Goal: Check status

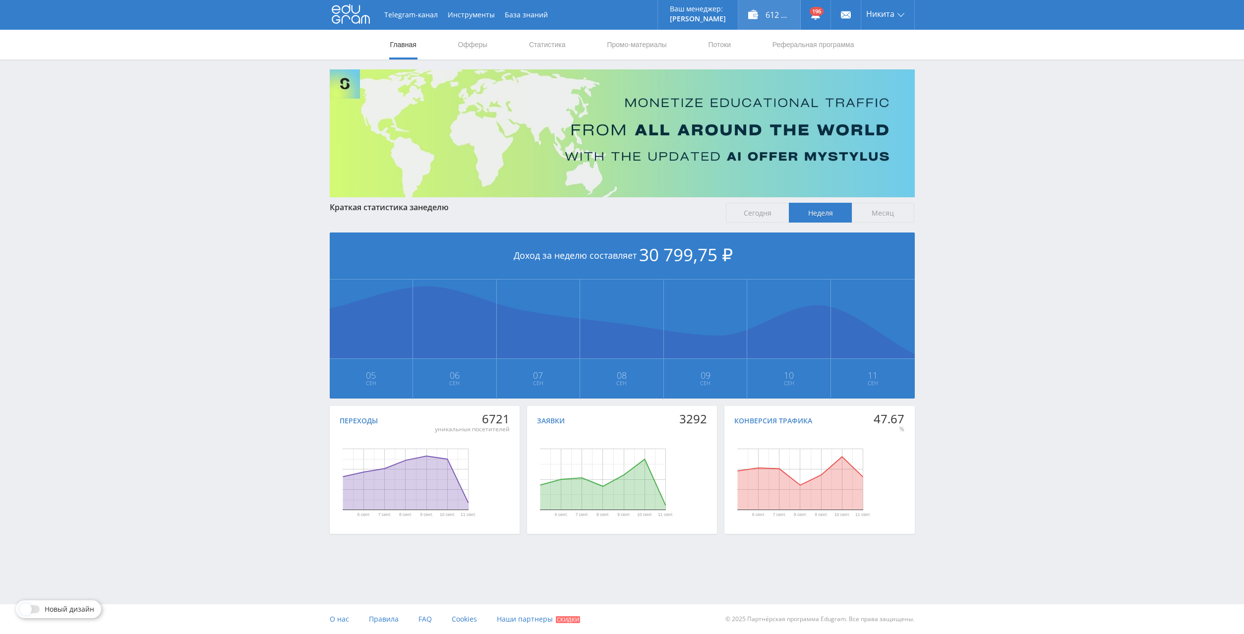
click at [766, 16] on div "612 241,00 ₽" at bounding box center [769, 15] width 62 height 30
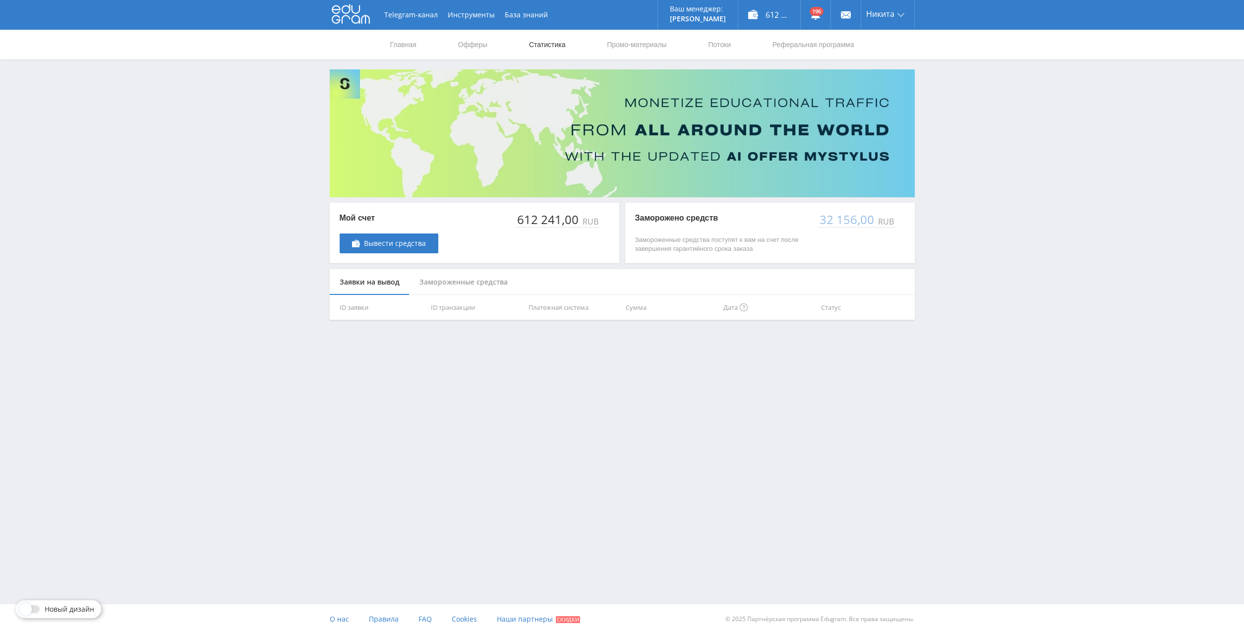
click at [556, 45] on link "Статистика" at bounding box center [547, 45] width 39 height 30
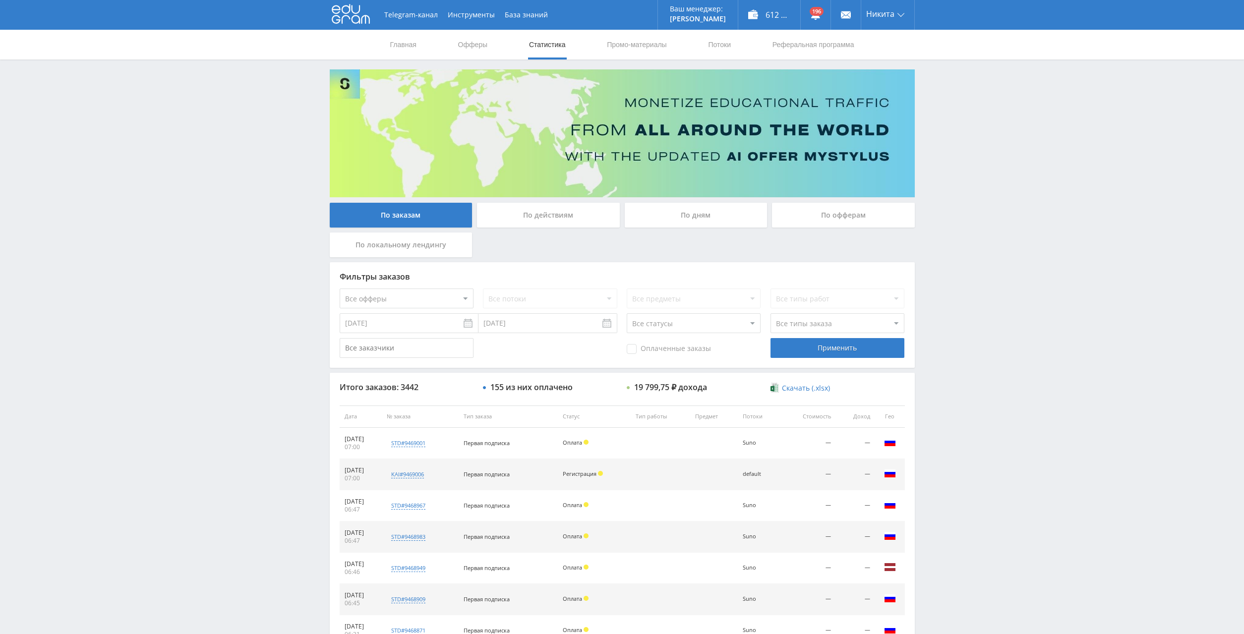
click at [694, 219] on div "По дням" at bounding box center [696, 215] width 143 height 25
click at [0, 0] on input "По дням" at bounding box center [0, 0] width 0 height 0
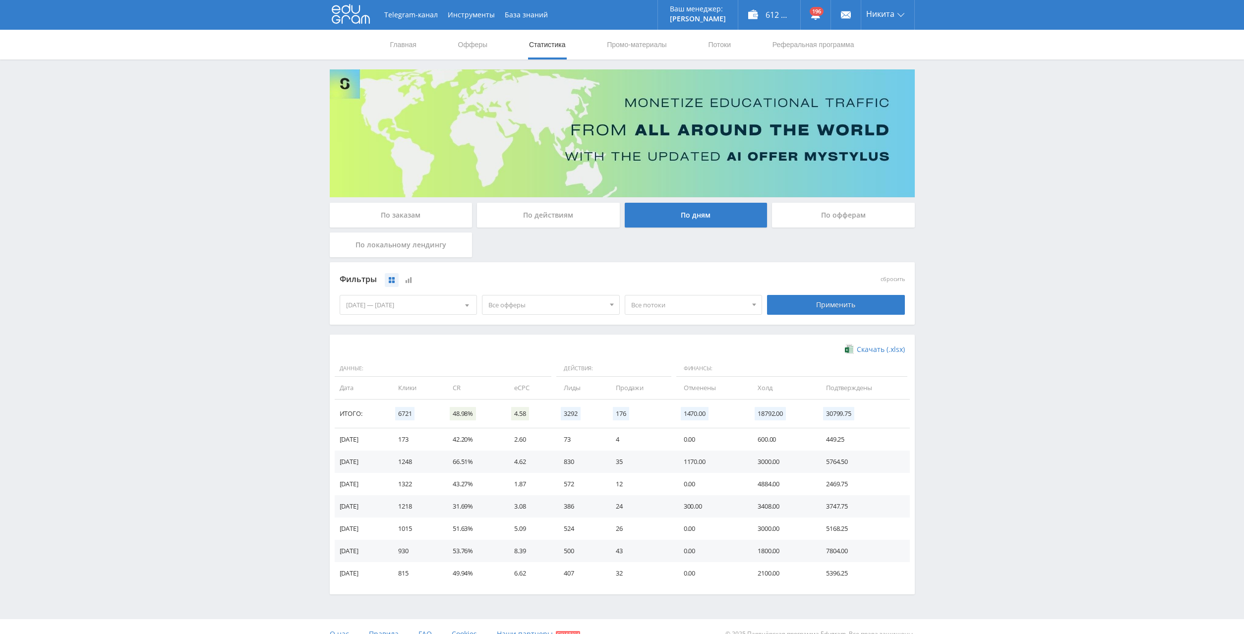
drag, startPoint x: 170, startPoint y: 437, endPoint x: 142, endPoint y: 393, distance: 52.1
click at [140, 389] on div "Telegram-канал Инструменты База знаний Ваш менеджер: [PERSON_NAME] Online @edug…" at bounding box center [622, 324] width 1244 height 649
drag, startPoint x: 991, startPoint y: 211, endPoint x: 979, endPoint y: 187, distance: 27.3
drag, startPoint x: 986, startPoint y: 149, endPoint x: 987, endPoint y: 144, distance: 5.0
click at [979, 102] on div "Telegram-канал Инструменты База знаний Ваш менеджер: [PERSON_NAME] Online @edug…" at bounding box center [622, 324] width 1244 height 649
